Goal: Use online tool/utility: Utilize a website feature to perform a specific function

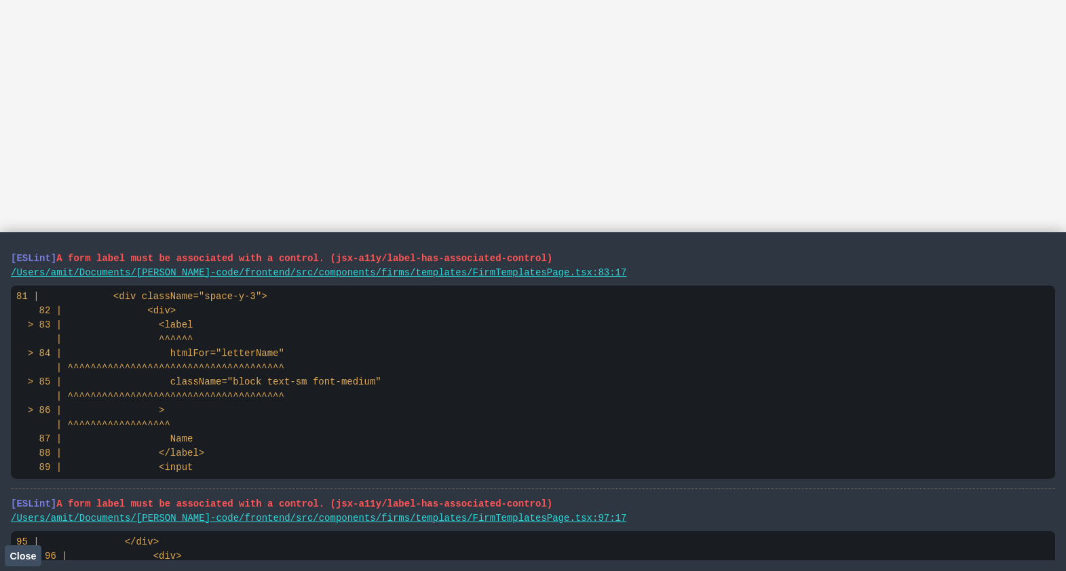
click at [26, 557] on span "Close" at bounding box center [22, 556] width 26 height 11
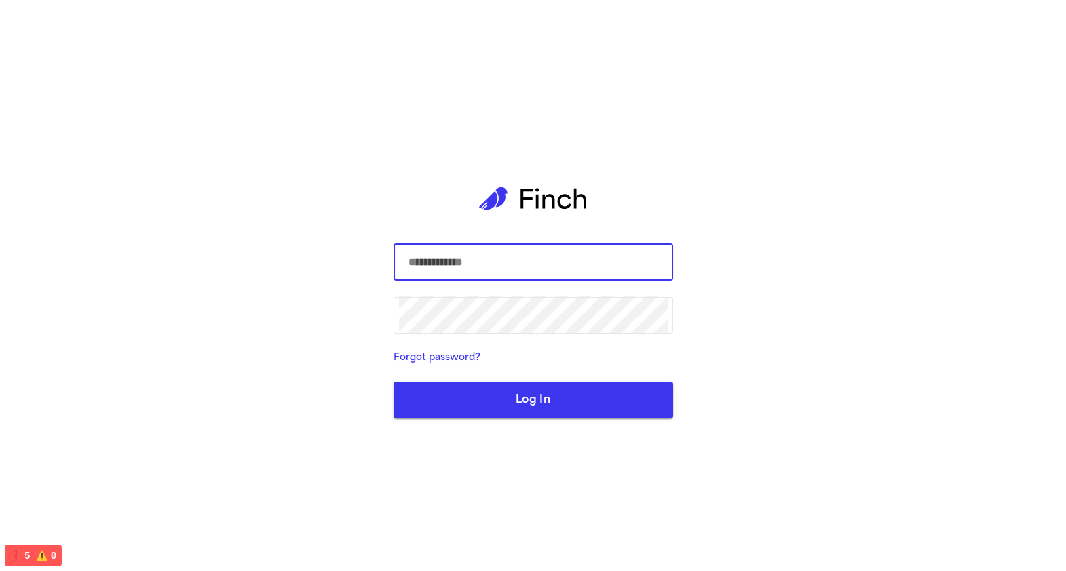
click at [426, 276] on input "text" at bounding box center [533, 262] width 269 height 38
click at [0, 570] on com-1password-button at bounding box center [0, 571] width 0 height 0
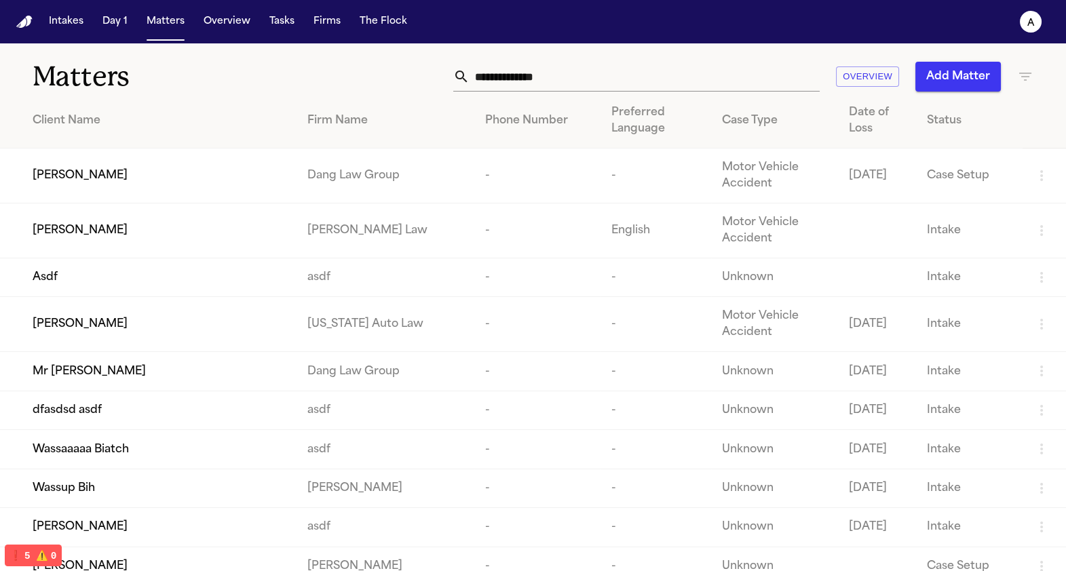
click at [90, 227] on span "[PERSON_NAME]" at bounding box center [80, 230] width 95 height 16
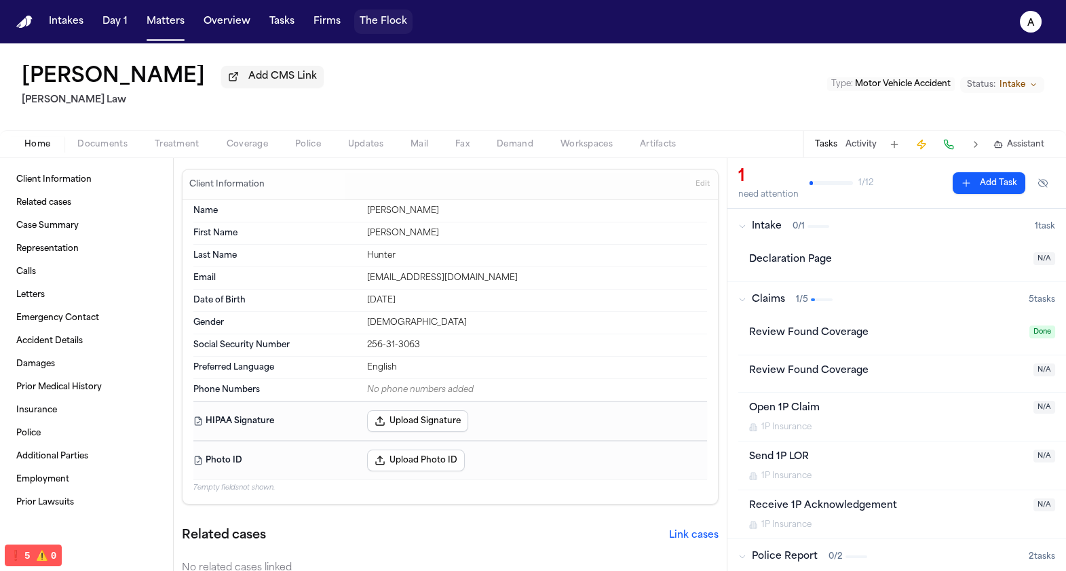
click at [387, 33] on button "The Flock" at bounding box center [383, 21] width 58 height 24
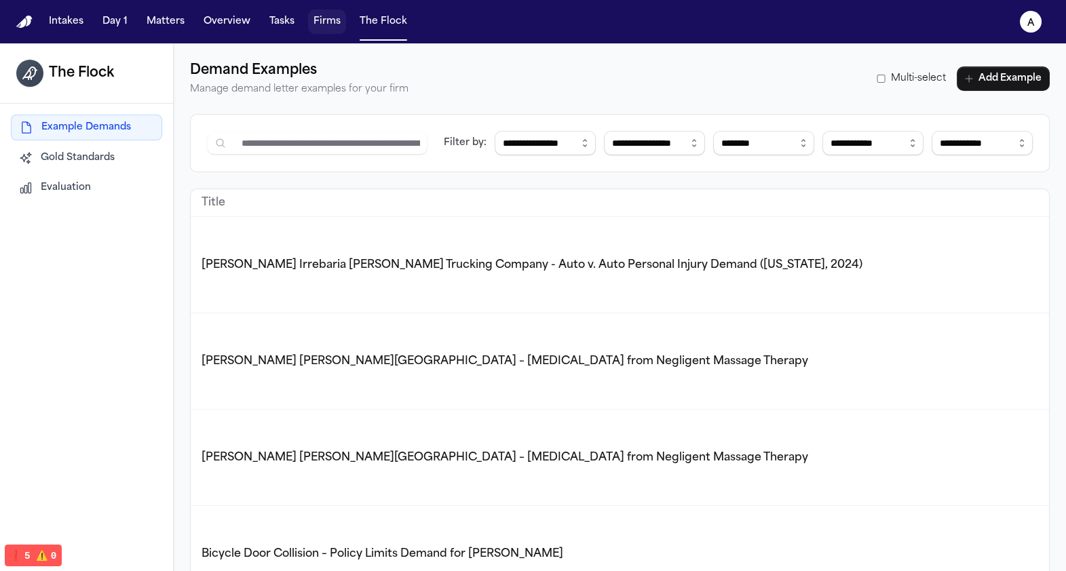
click at [314, 12] on button "Firms" at bounding box center [327, 21] width 38 height 24
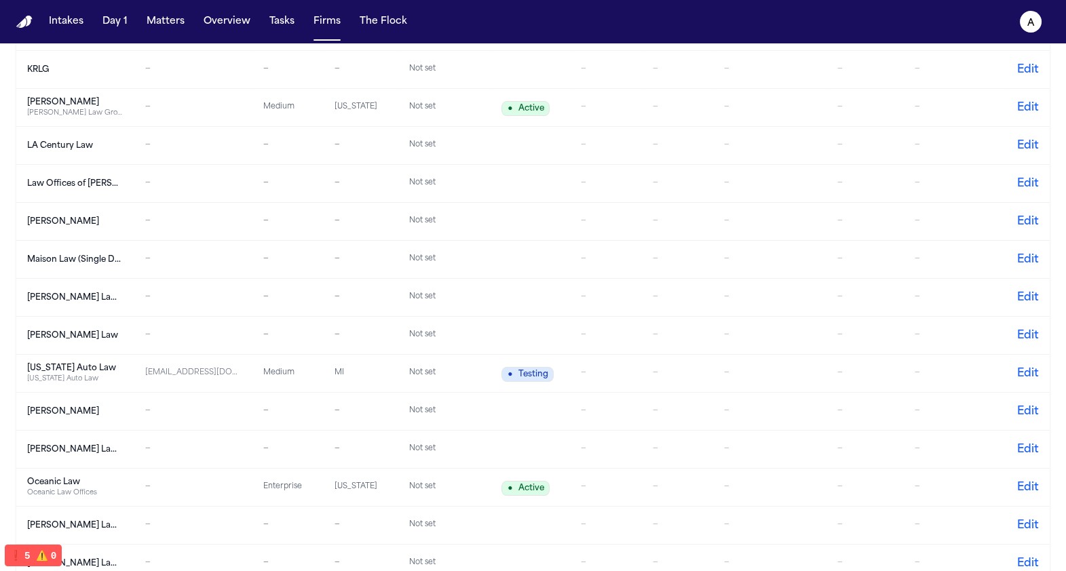
scroll to position [719, 0]
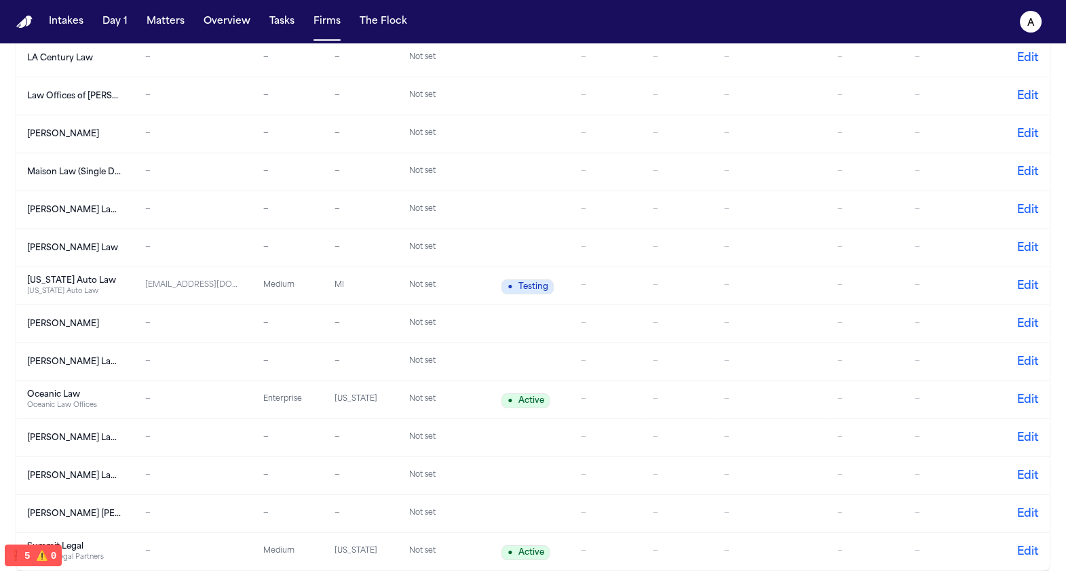
click at [85, 251] on div "[PERSON_NAME] Law" at bounding box center [74, 248] width 95 height 11
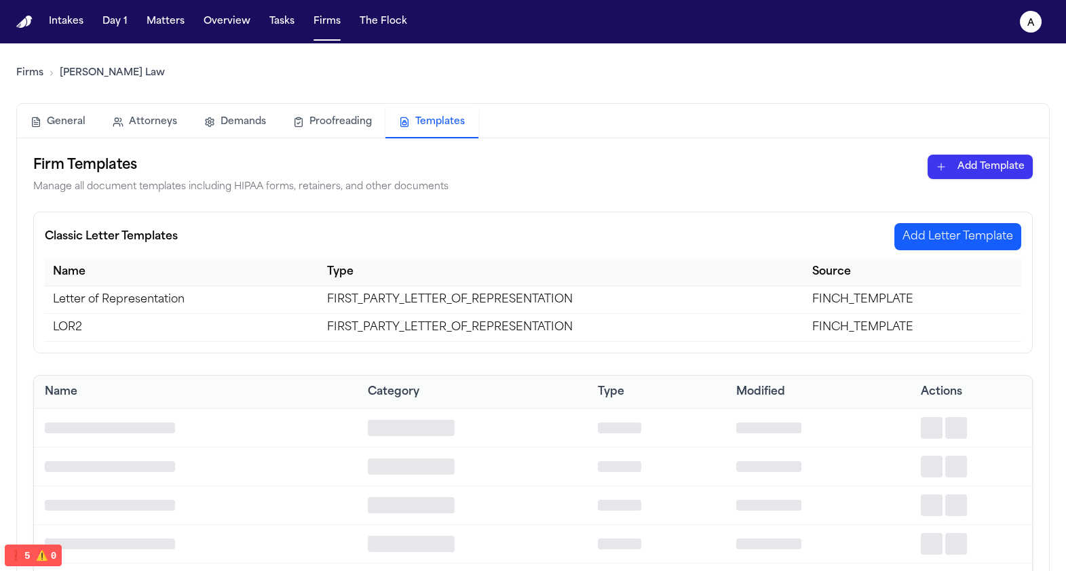
click at [413, 130] on button "Templates" at bounding box center [431, 122] width 93 height 31
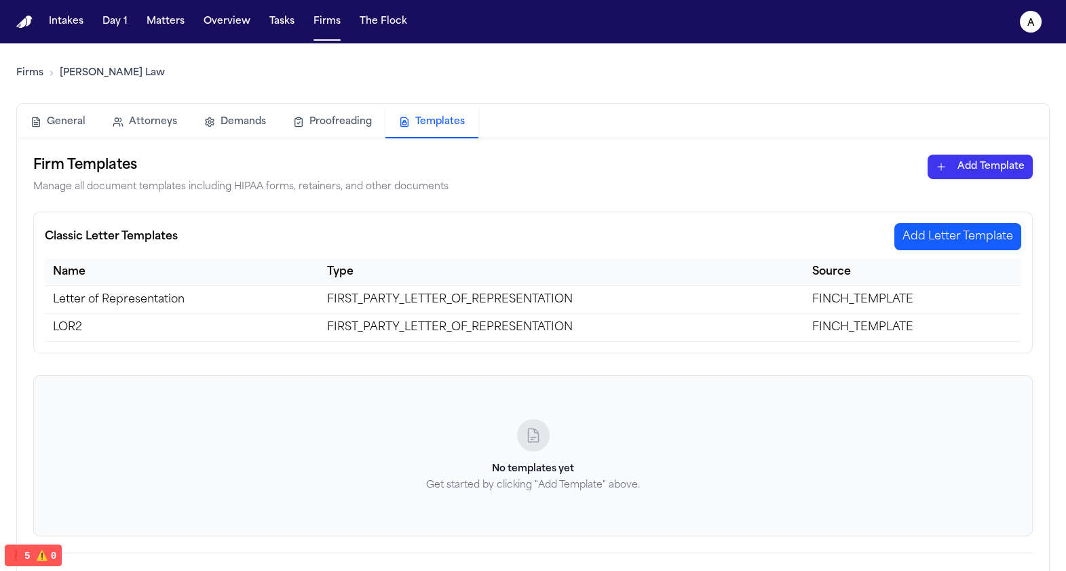
click at [291, 329] on td "LOR2" at bounding box center [182, 328] width 274 height 28
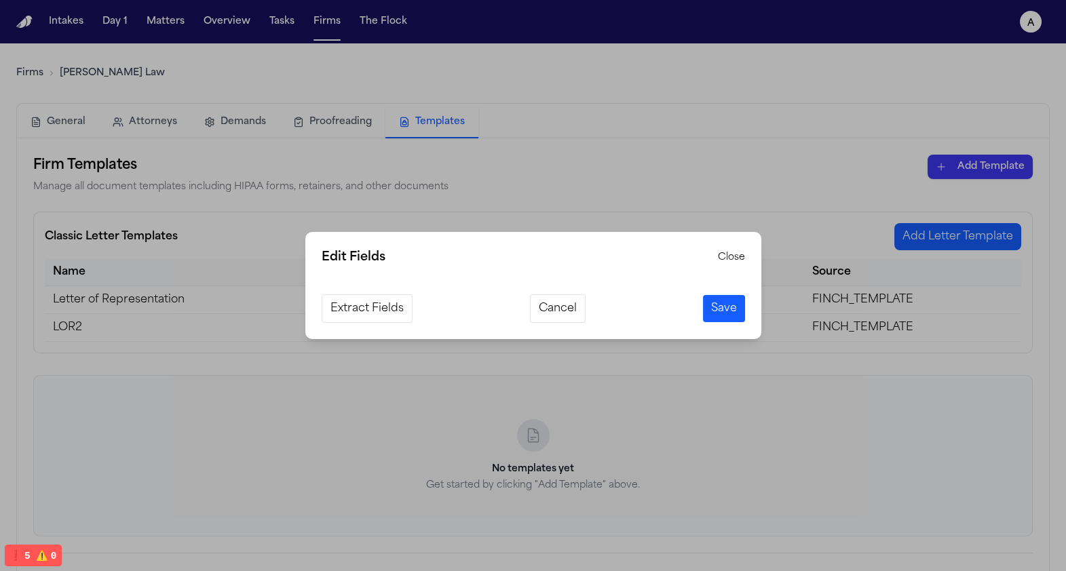
click at [480, 163] on div "Edit Fields Close Extract Fields Cancel Save" at bounding box center [533, 285] width 1066 height 571
click at [566, 324] on div "Edit Fields Close Extract Fields Cancel Save" at bounding box center [533, 285] width 456 height 107
click at [560, 313] on button "Cancel" at bounding box center [558, 308] width 56 height 28
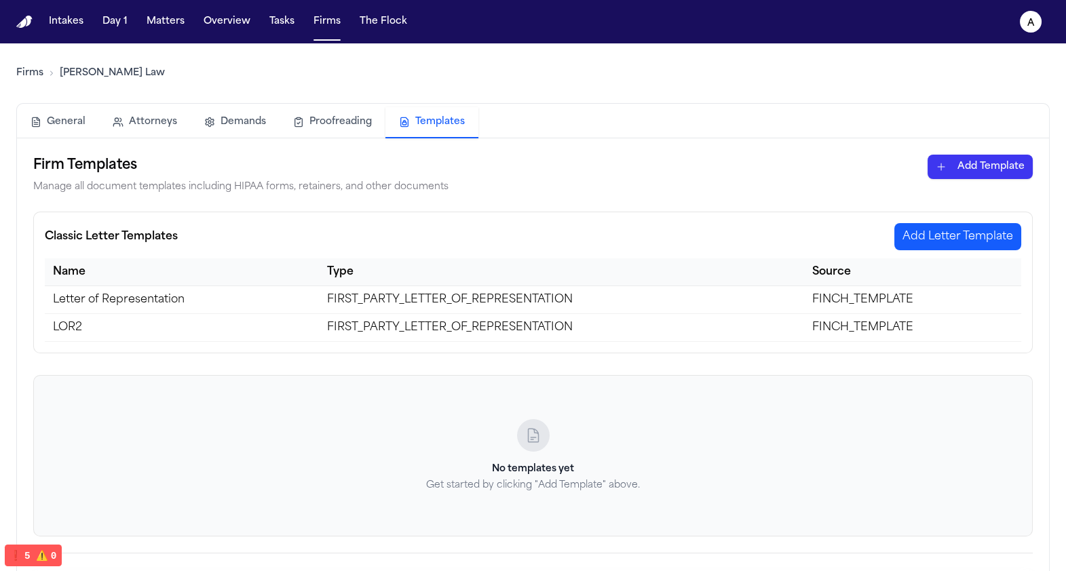
click at [517, 300] on td "FIRST_PARTY_LETTER_OF_REPRESENTATION" at bounding box center [561, 300] width 485 height 28
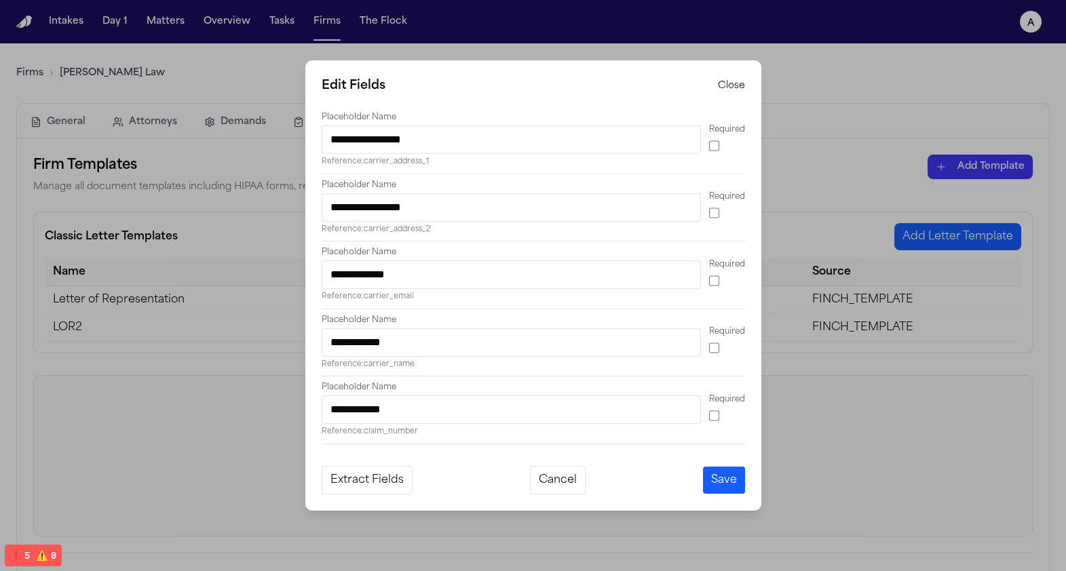
scroll to position [195, 0]
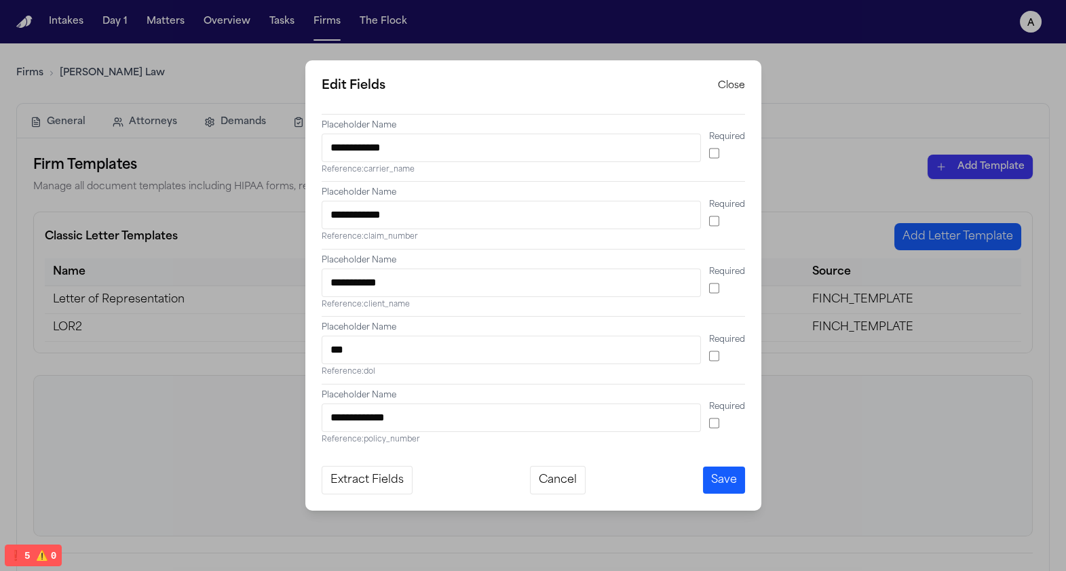
click at [205, 367] on div "**********" at bounding box center [533, 285] width 1066 height 571
click at [573, 497] on div "**********" at bounding box center [533, 285] width 456 height 450
click at [564, 487] on button "Cancel" at bounding box center [558, 480] width 56 height 28
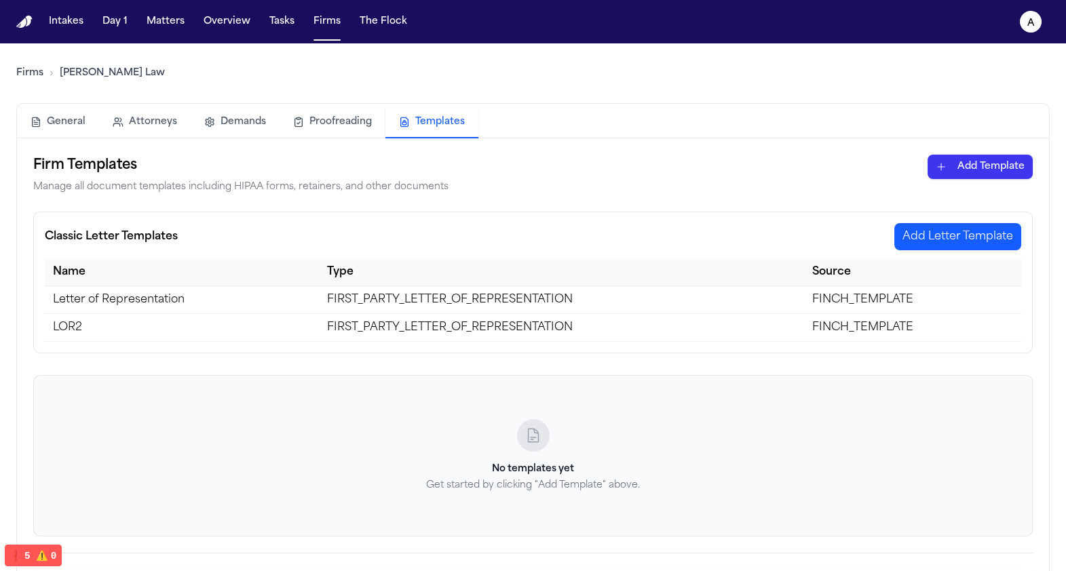
click at [567, 324] on td "FIRST_PARTY_LETTER_OF_REPRESENTATION" at bounding box center [561, 328] width 485 height 28
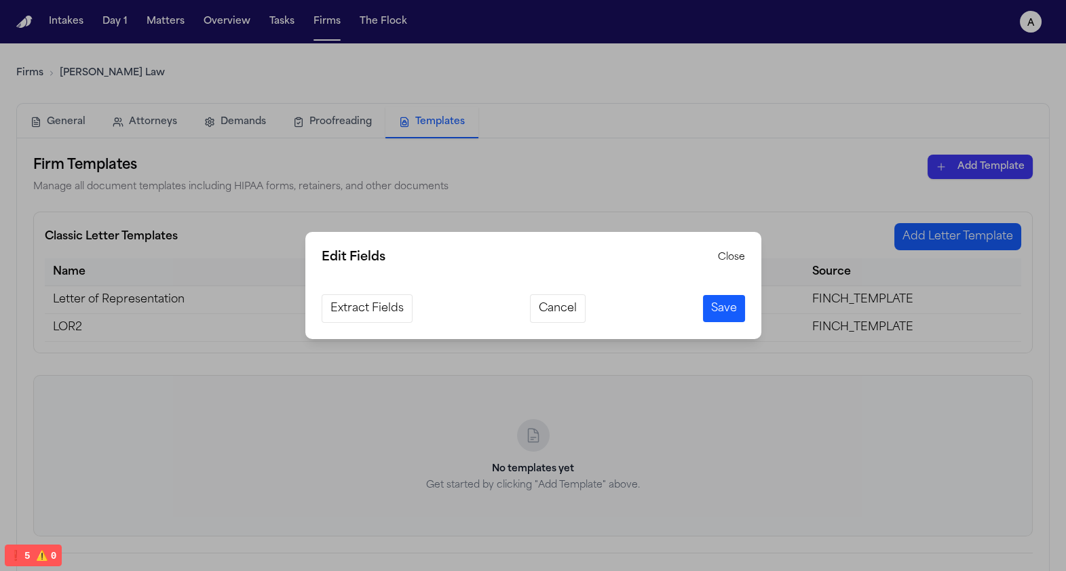
click at [384, 315] on button "Extract Fields" at bounding box center [366, 308] width 91 height 28
click at [315, 452] on div "Edit Fields Close Extract Fields Cancel Save" at bounding box center [533, 285] width 1066 height 571
click at [563, 310] on button "Cancel" at bounding box center [558, 308] width 56 height 28
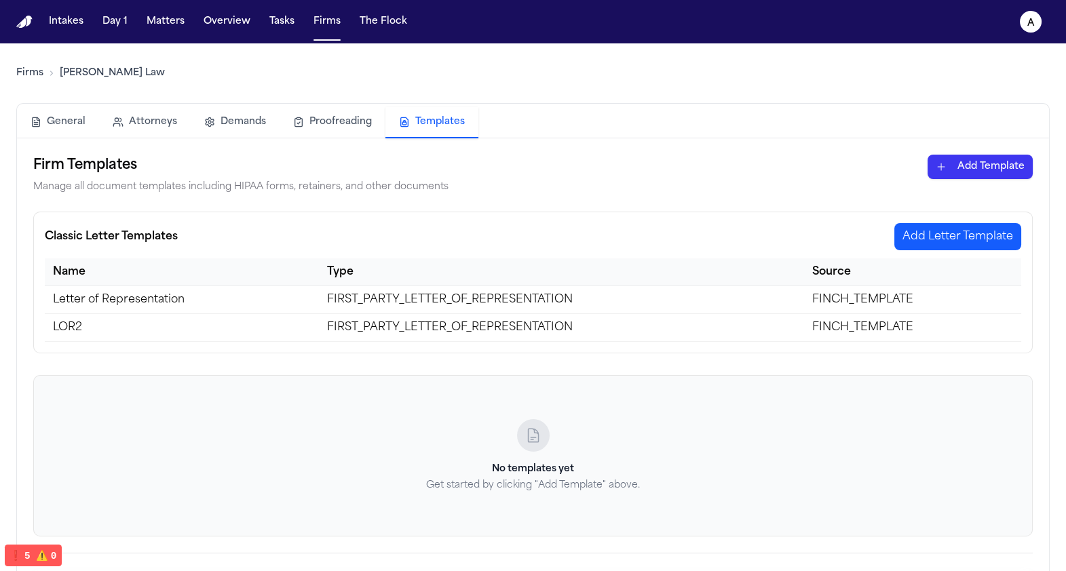
click at [495, 328] on td "FIRST_PARTY_LETTER_OF_REPRESENTATION" at bounding box center [561, 328] width 485 height 28
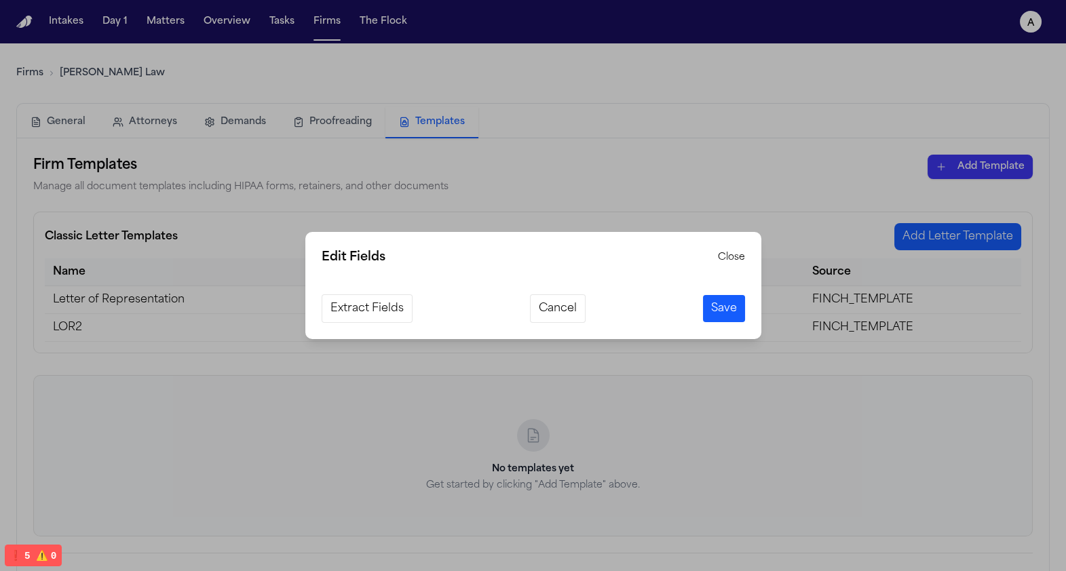
click at [378, 312] on button "Extract Fields" at bounding box center [366, 308] width 91 height 28
click at [565, 294] on button "Cancel" at bounding box center [552, 308] width 56 height 28
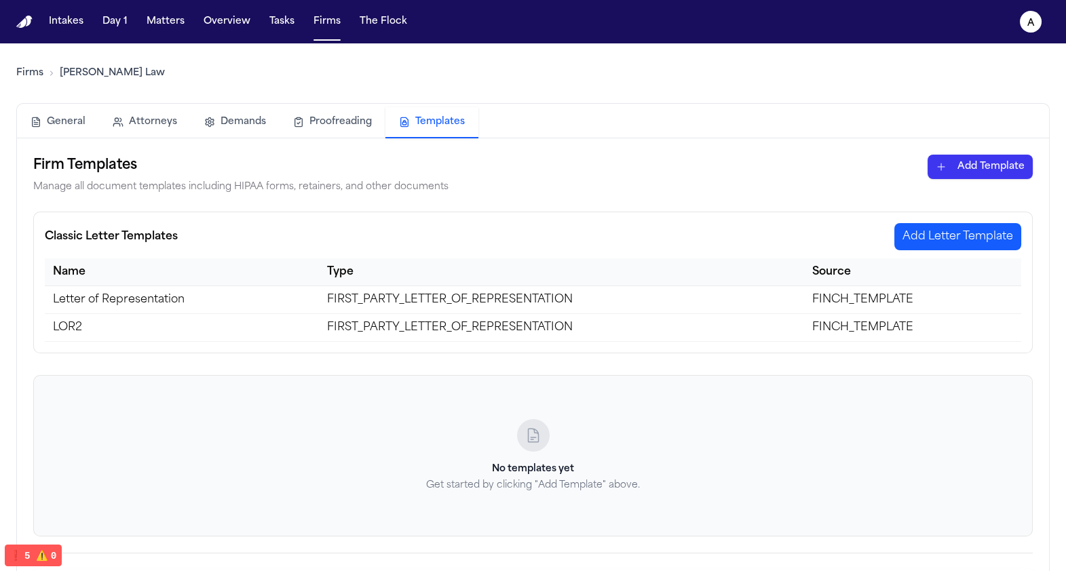
click at [706, 329] on td "FIRST_PARTY_LETTER_OF_REPRESENTATION" at bounding box center [561, 328] width 485 height 28
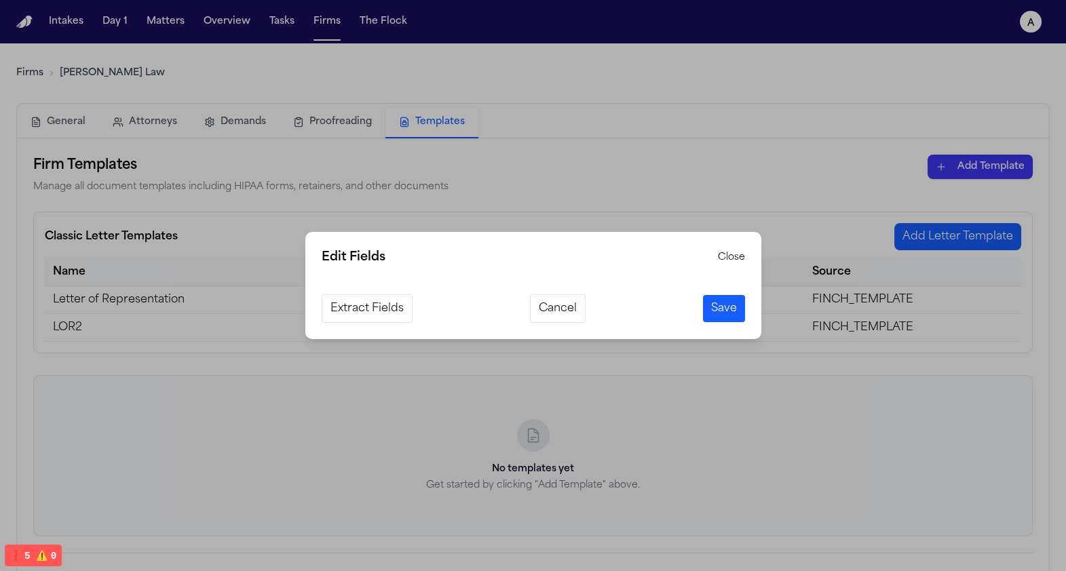
click at [585, 176] on div "Edit Fields Close Extract Fields Cancel Save" at bounding box center [533, 285] width 1066 height 571
click at [376, 300] on button "Extract Fields" at bounding box center [366, 308] width 91 height 28
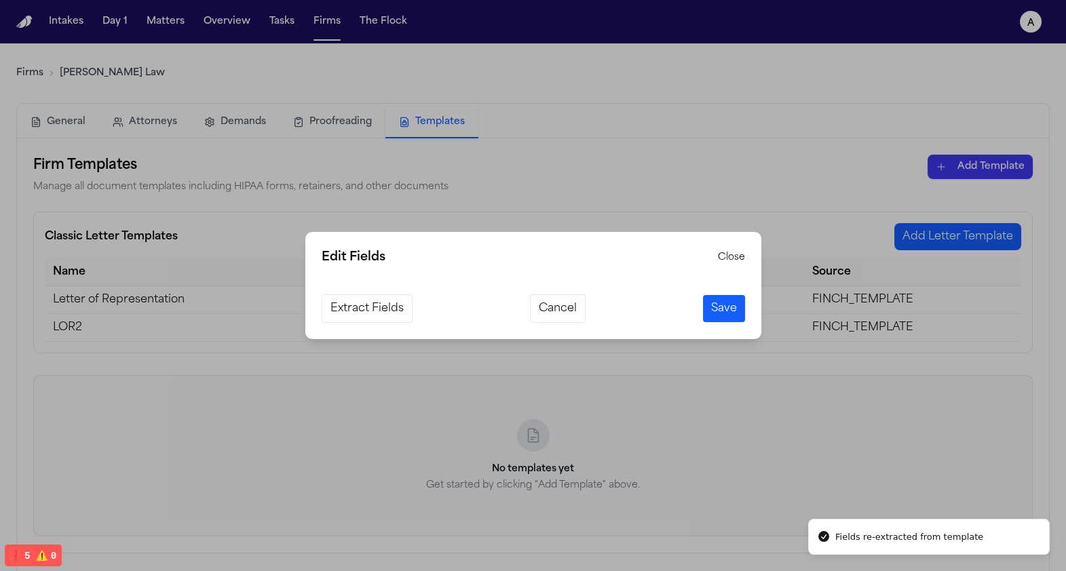
click at [371, 309] on button "Extract Fields" at bounding box center [366, 308] width 91 height 28
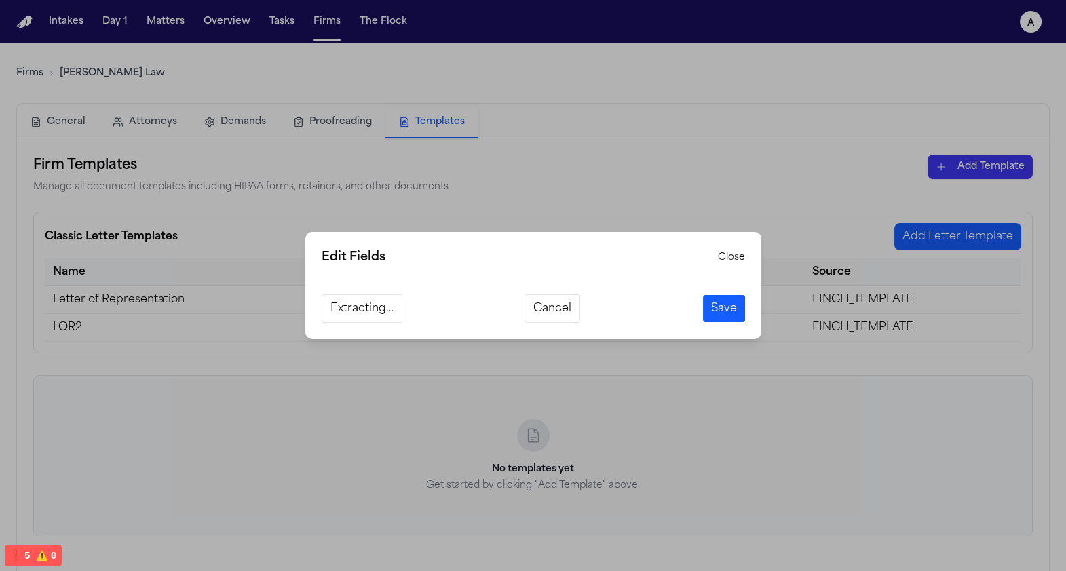
click at [564, 314] on button "Cancel" at bounding box center [552, 308] width 56 height 28
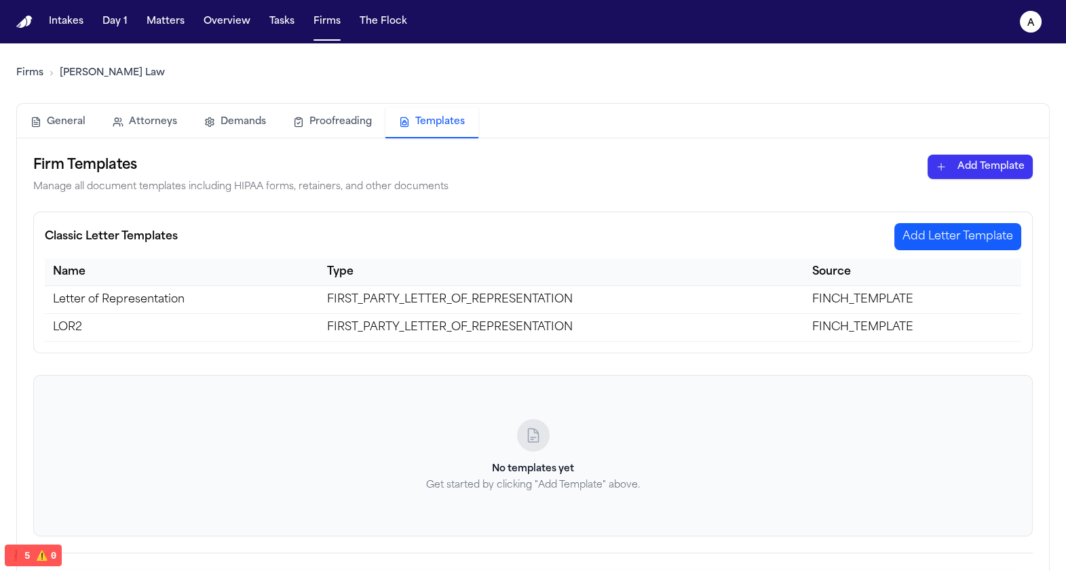
click at [454, 324] on td "FIRST_PARTY_LETTER_OF_REPRESENTATION" at bounding box center [561, 328] width 485 height 28
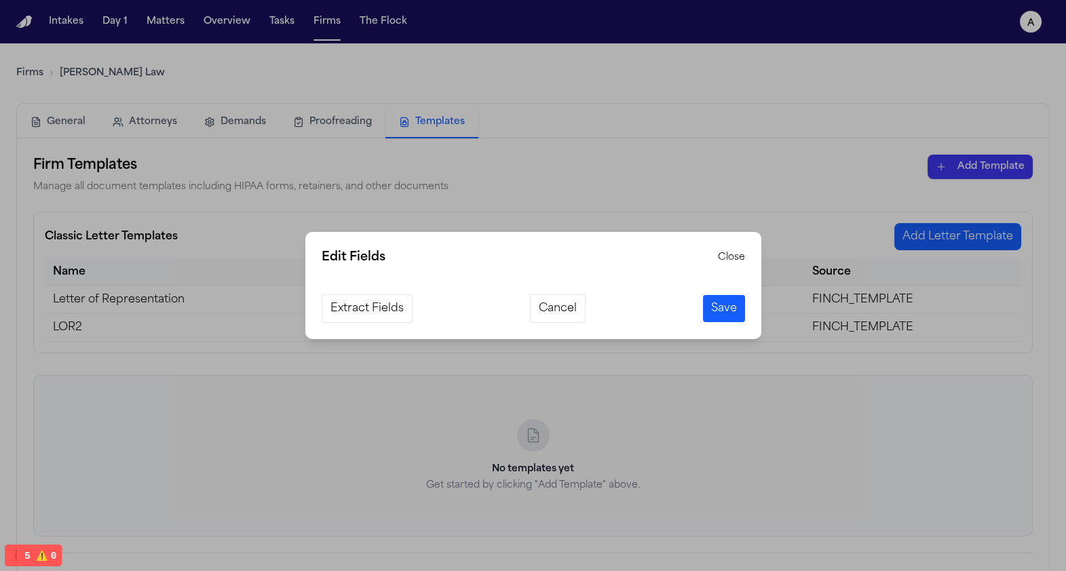
click at [370, 313] on button "Extract Fields" at bounding box center [366, 308] width 91 height 28
click at [367, 300] on button "Extract Fields" at bounding box center [366, 308] width 91 height 28
